Goal: Information Seeking & Learning: Learn about a topic

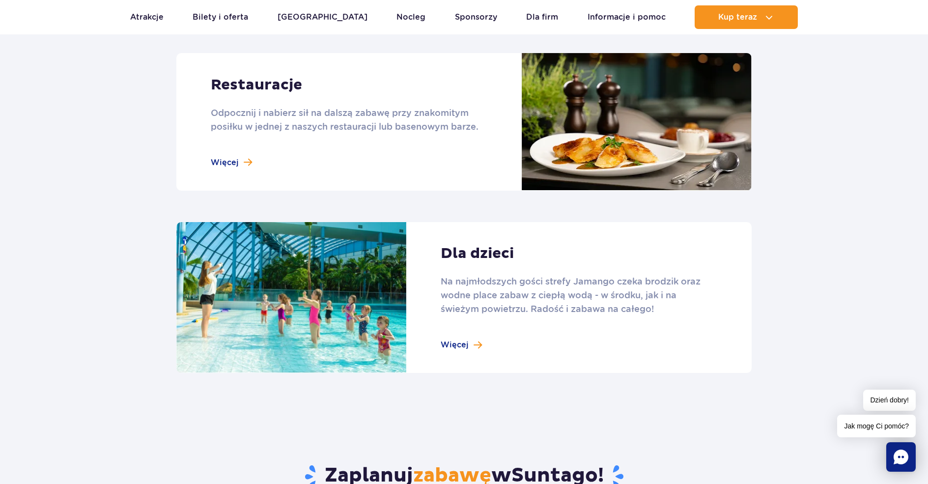
scroll to position [1228, 0]
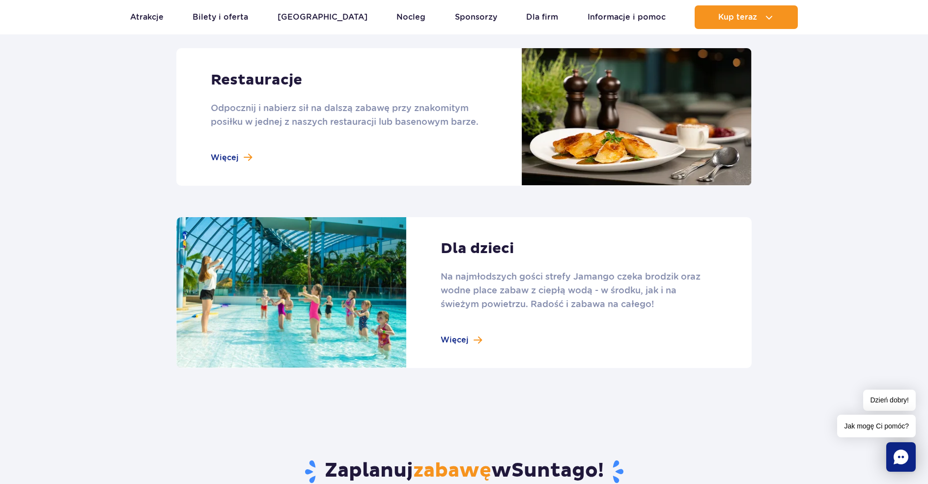
click at [474, 340] on link at bounding box center [463, 292] width 575 height 151
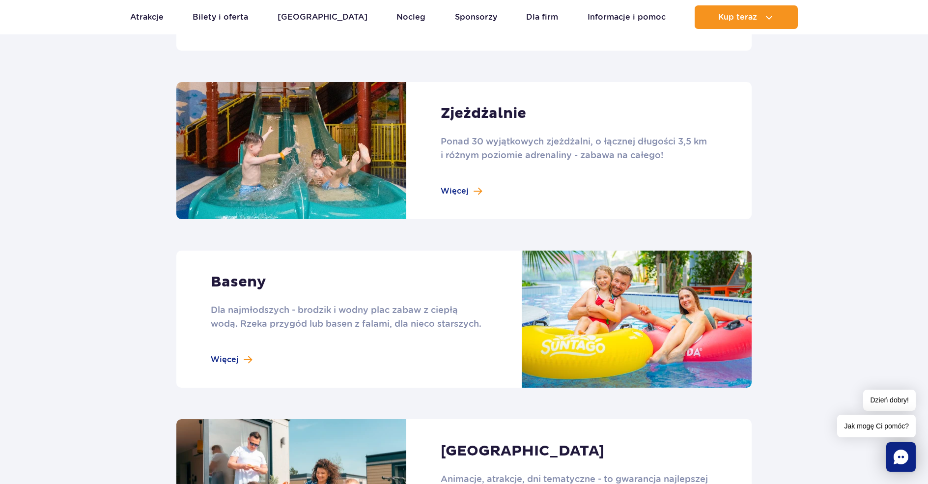
scroll to position [540, 0]
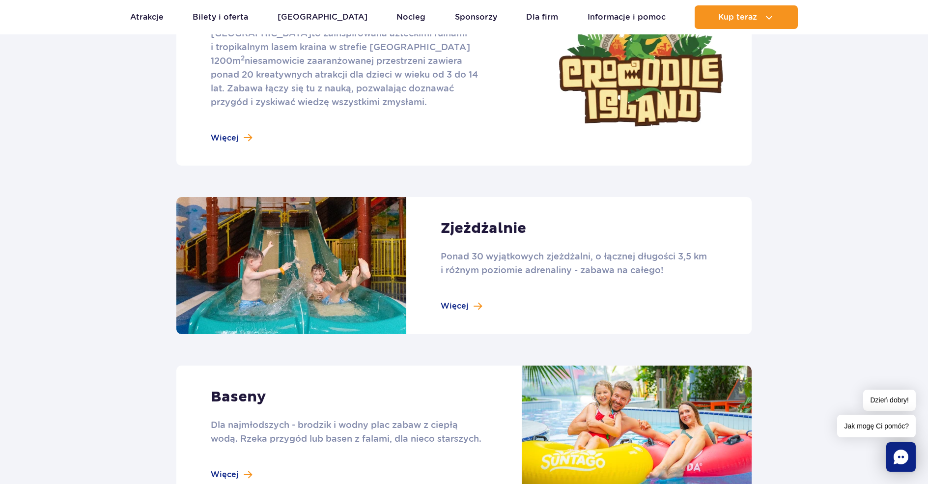
click at [464, 311] on link at bounding box center [463, 265] width 575 height 137
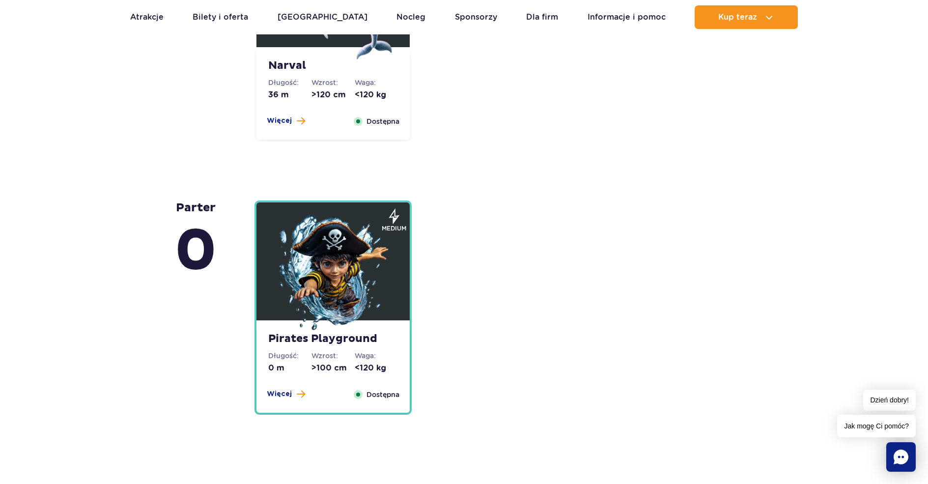
scroll to position [2309, 0]
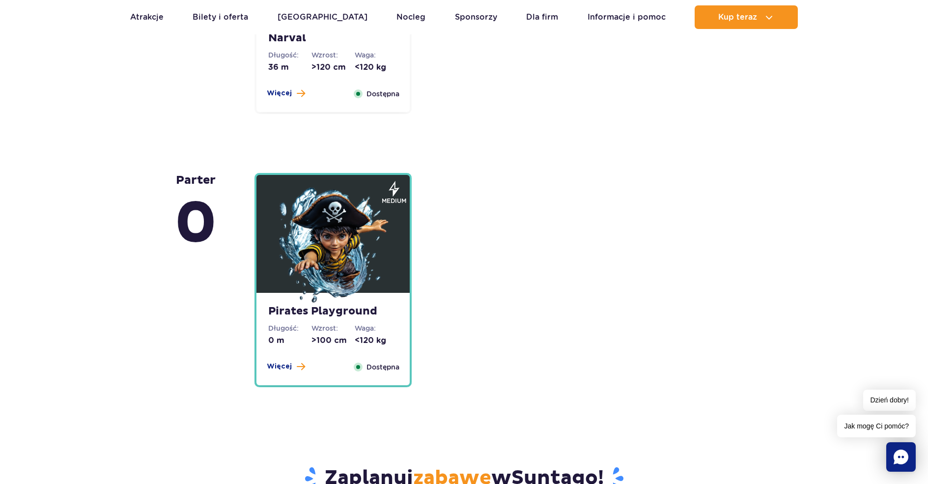
click at [310, 318] on strong "Pirates Playground" at bounding box center [333, 312] width 130 height 14
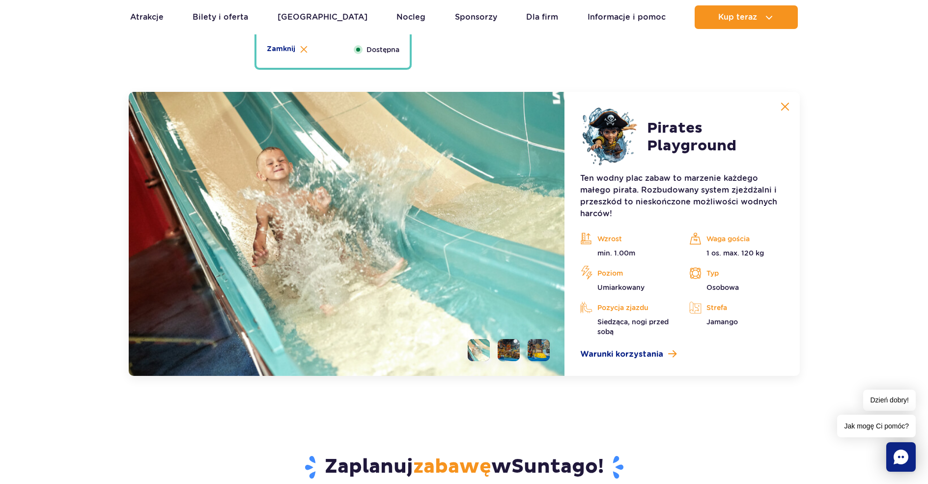
scroll to position [2659, 0]
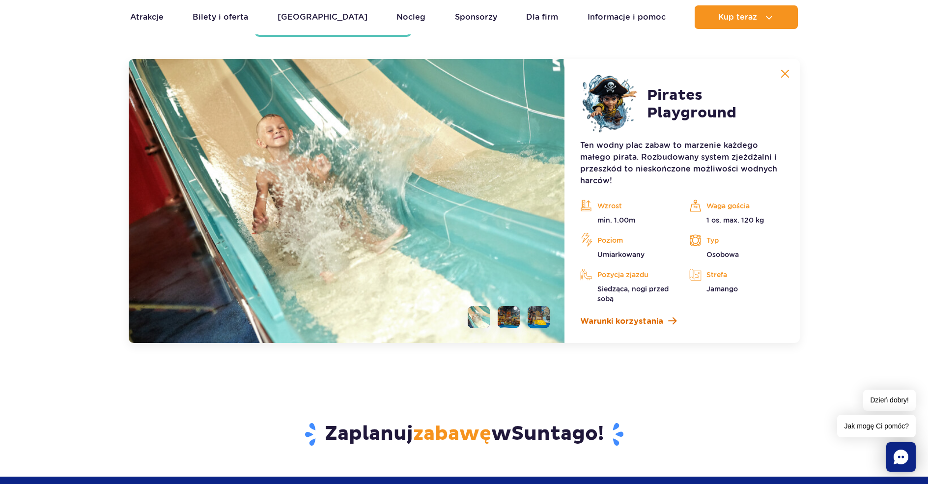
click at [618, 323] on span "Warunki korzystania" at bounding box center [621, 321] width 83 height 12
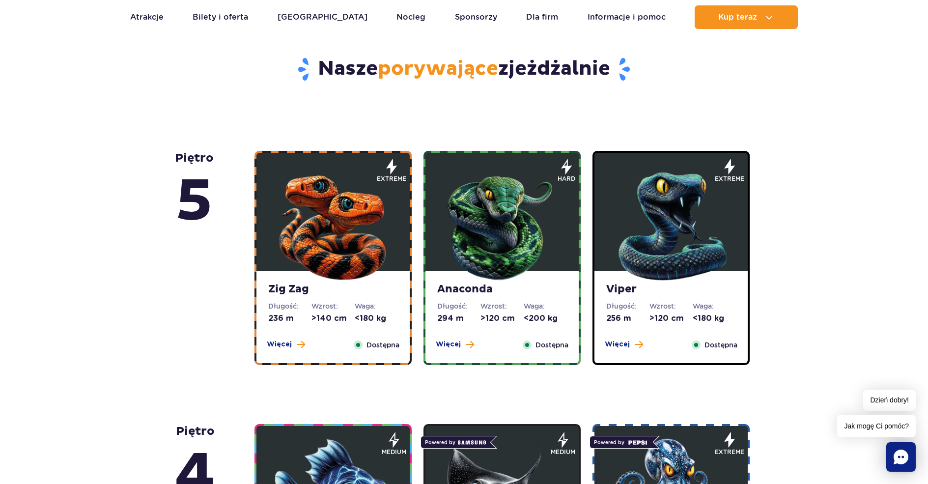
scroll to position [203, 0]
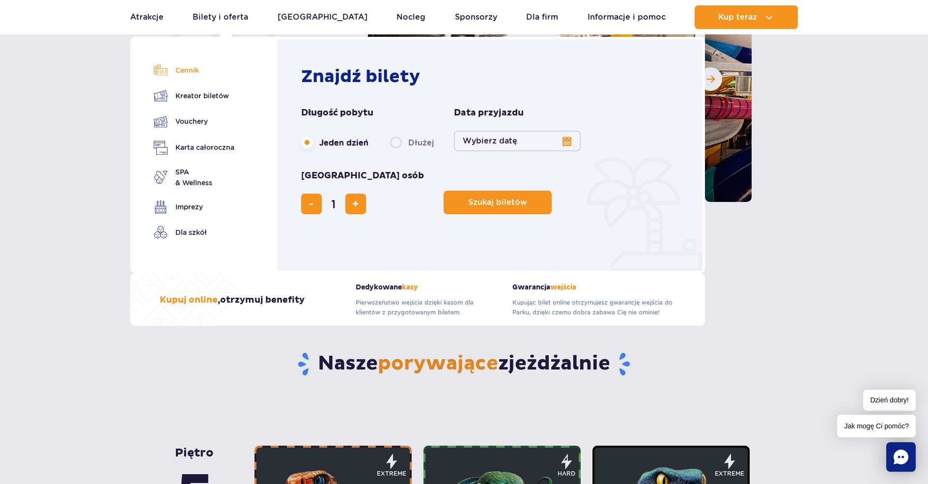
click at [190, 71] on link "Cennik" at bounding box center [194, 70] width 81 height 14
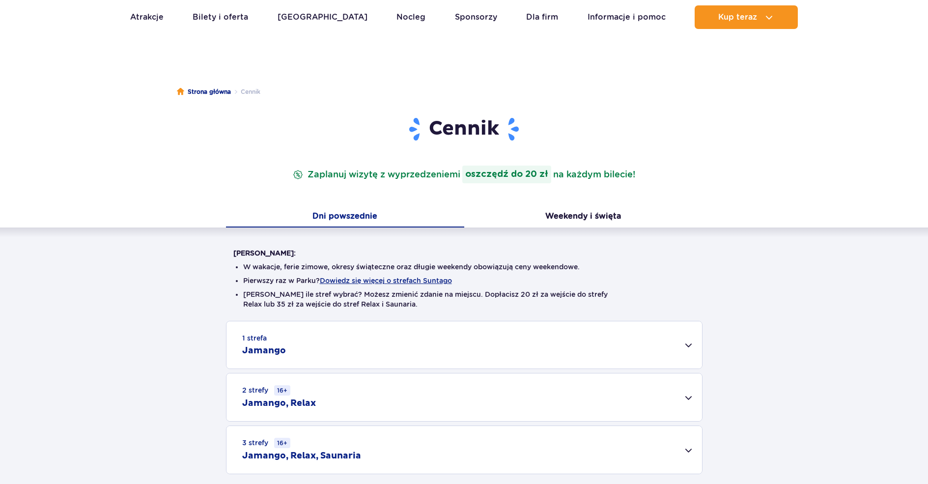
scroll to position [98, 0]
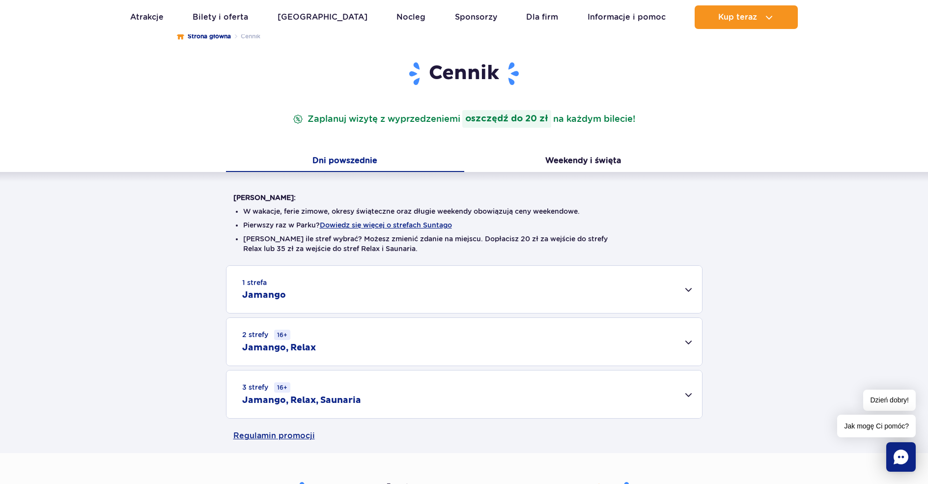
click at [396, 296] on div "1 strefa Jamango" at bounding box center [463, 289] width 475 height 47
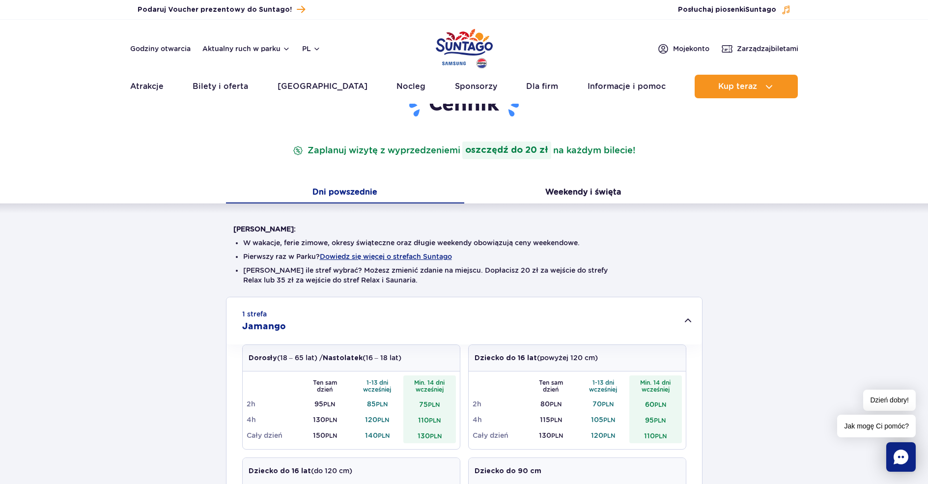
scroll to position [0, 0]
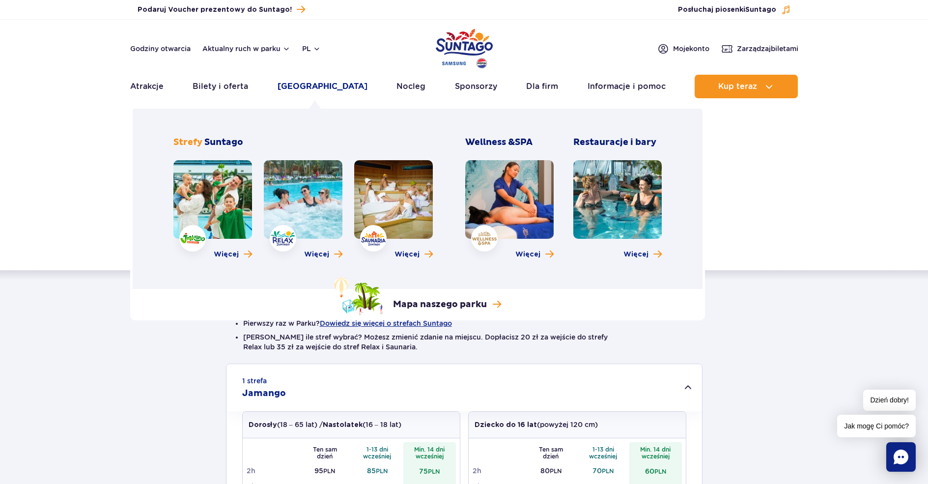
click at [326, 87] on link "[GEOGRAPHIC_DATA]" at bounding box center [323, 87] width 90 height 24
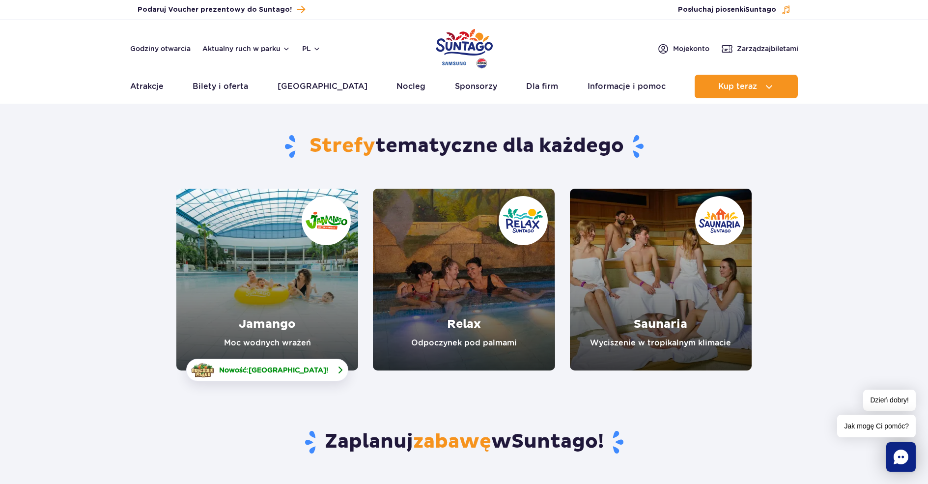
click at [289, 377] on link "Nowość: Crocodile Island !" at bounding box center [267, 370] width 162 height 23
